Goal: Task Accomplishment & Management: Use online tool/utility

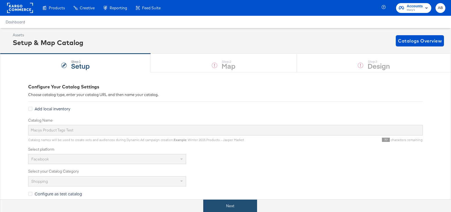
click at [239, 205] on button "Next" at bounding box center [230, 206] width 54 height 13
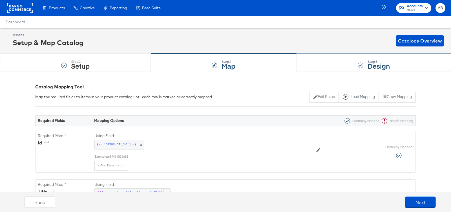
click at [360, 61] on div "Step: 3 Design" at bounding box center [374, 63] width 154 height 19
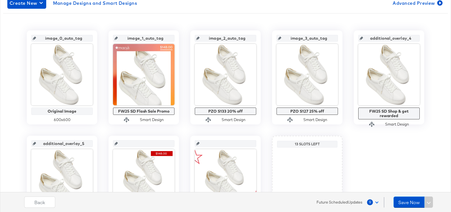
scroll to position [105, 0]
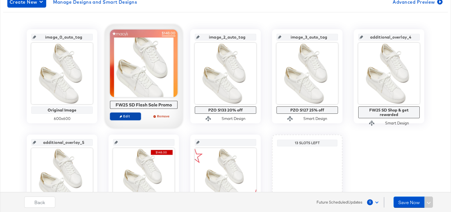
click at [128, 118] on span "Edit" at bounding box center [126, 116] width 26 height 4
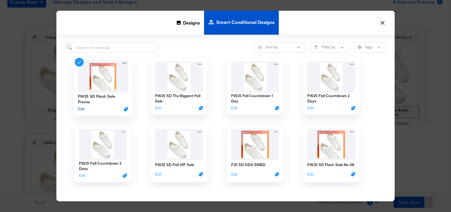
click at [80, 109] on button "Edit" at bounding box center [81, 109] width 7 height 5
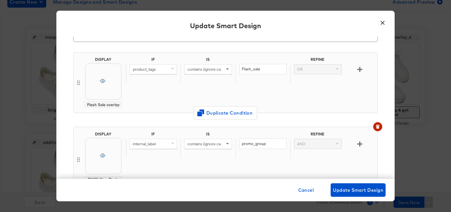
scroll to position [40, 0]
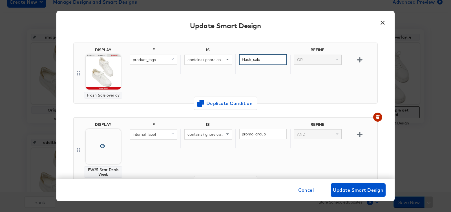
drag, startPoint x: 271, startPoint y: 61, endPoint x: 185, endPoint y: 60, distance: 85.8
click at [185, 60] on div "product_tags contains (ignore case) Flash_sale OR" at bounding box center [250, 63] width 249 height 19
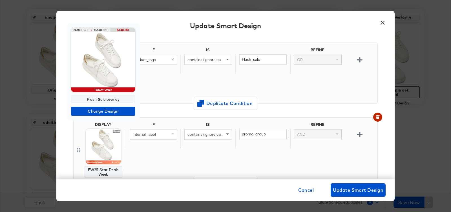
scroll to position [130, 0]
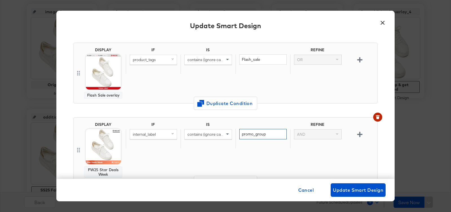
drag, startPoint x: 271, startPoint y: 134, endPoint x: 214, endPoint y: 130, distance: 56.3
click at [214, 130] on div "internal_label contains (ignore case) promo_group AND" at bounding box center [250, 138] width 249 height 19
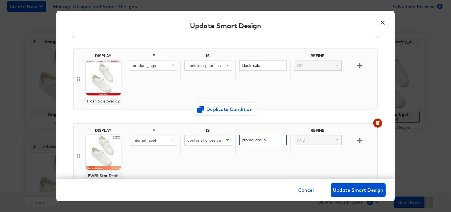
scroll to position [33, 0]
click at [265, 91] on div "IF IS REFINE product_tags contains (ignore case) Flash_sale OR" at bounding box center [250, 79] width 249 height 51
click at [383, 23] on button "×" at bounding box center [383, 21] width 10 height 10
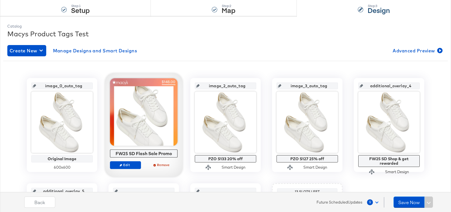
scroll to position [47, 0]
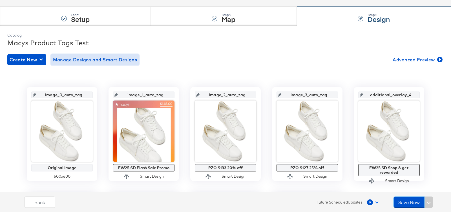
click at [121, 61] on span "Manage Designs and Smart Designs" at bounding box center [95, 60] width 84 height 8
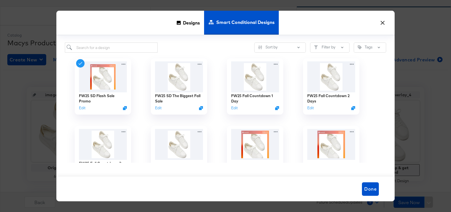
click at [381, 22] on button "×" at bounding box center [383, 21] width 10 height 10
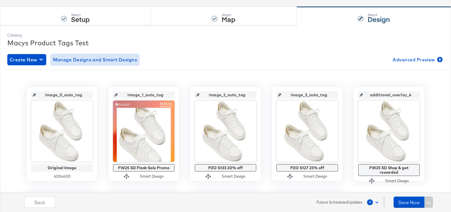
click at [90, 59] on span "Manage Designs and Smart Designs" at bounding box center [95, 60] width 84 height 8
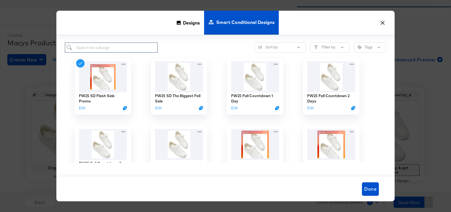
click at [95, 47] on input "search" at bounding box center [111, 48] width 93 height 10
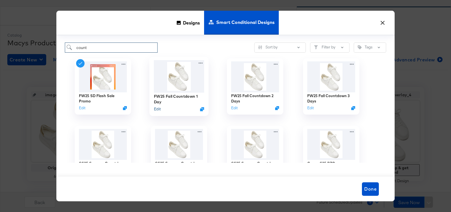
type input "count"
click at [156, 110] on button "Edit" at bounding box center [157, 109] width 7 height 5
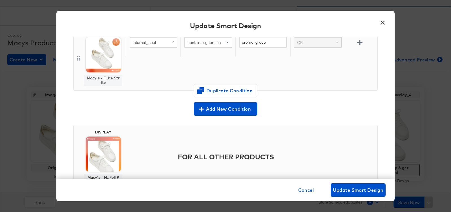
scroll to position [137, 0]
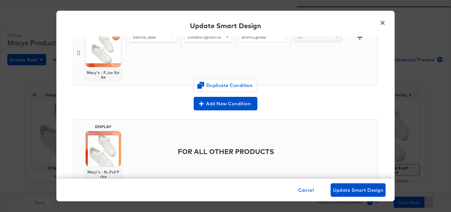
click at [383, 21] on button "×" at bounding box center [383, 21] width 10 height 10
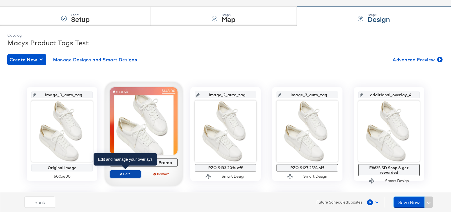
click at [119, 174] on span "Edit" at bounding box center [126, 174] width 26 height 4
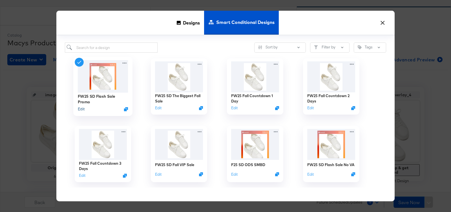
click at [80, 108] on button "Edit" at bounding box center [81, 109] width 7 height 5
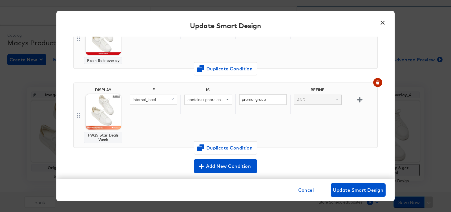
scroll to position [82, 0]
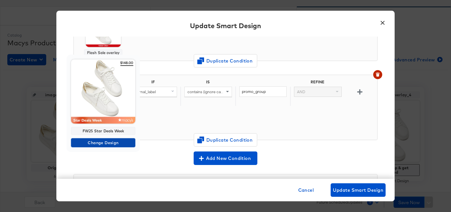
click at [95, 141] on span "Change Design" at bounding box center [103, 143] width 60 height 7
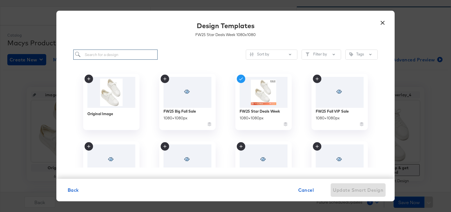
click at [117, 54] on input "search" at bounding box center [115, 55] width 84 height 10
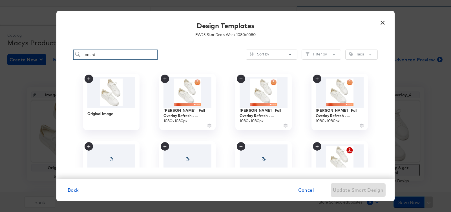
type input "count"
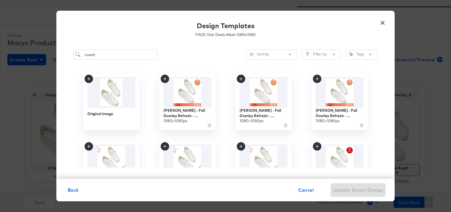
click at [383, 21] on button "×" at bounding box center [383, 21] width 10 height 10
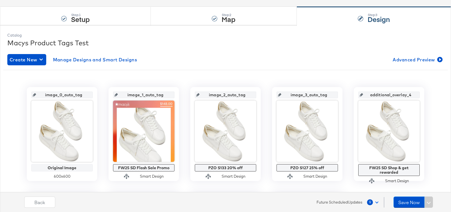
scroll to position [71, 0]
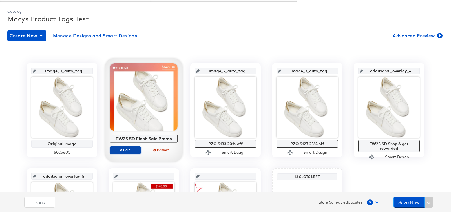
click at [118, 151] on span "Edit" at bounding box center [126, 150] width 26 height 4
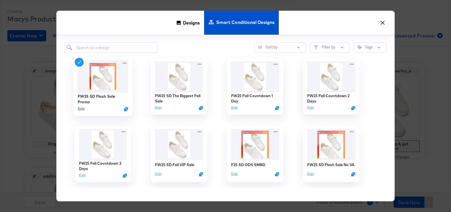
click at [82, 111] on button "Edit" at bounding box center [81, 109] width 7 height 5
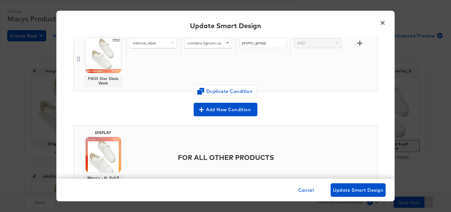
scroll to position [156, 0]
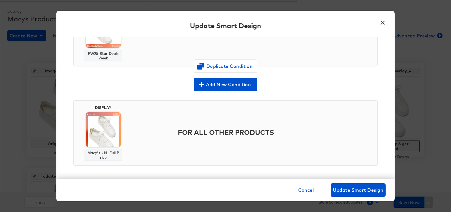
click at [384, 21] on button "×" at bounding box center [383, 21] width 10 height 10
